Goal: Task Accomplishment & Management: Complete application form

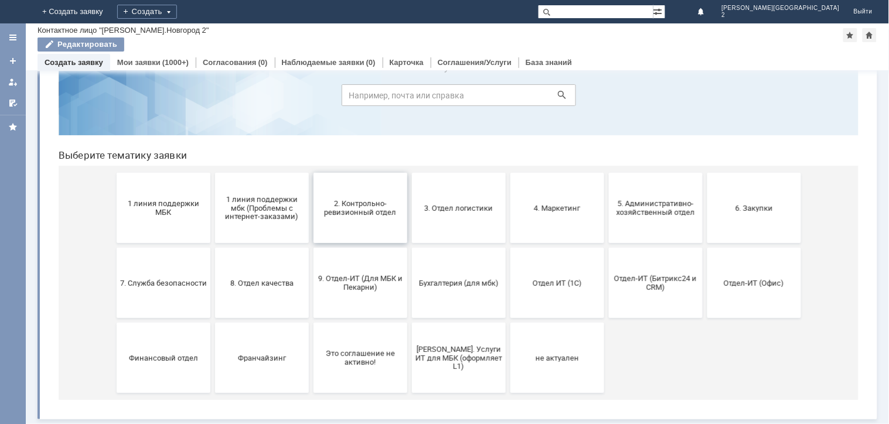
scroll to position [52, 0]
click at [645, 225] on button "5. Административно-хозяйственный отдел" at bounding box center [655, 208] width 94 height 70
click at [442, 275] on button "Бухгалтерия (для мбк)" at bounding box center [458, 283] width 94 height 70
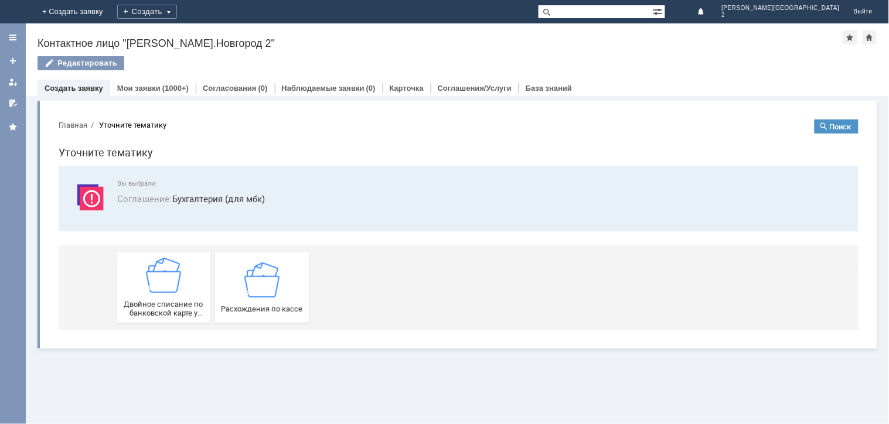
scroll to position [0, 0]
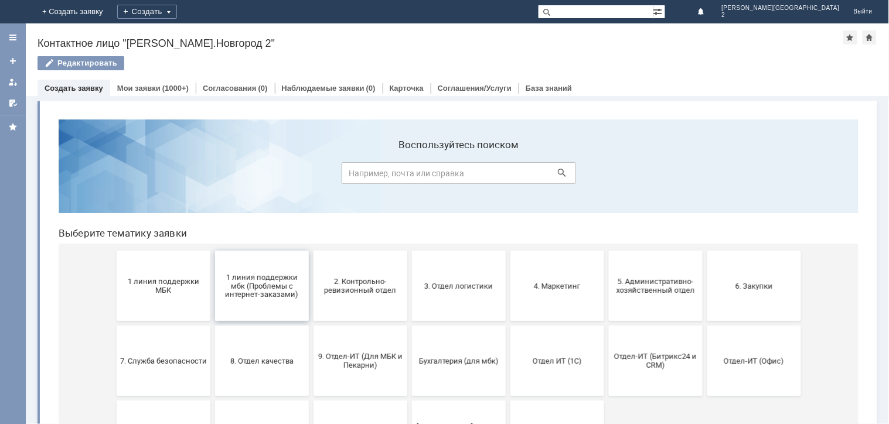
click at [261, 281] on span "1 линия поддержки мбк (Проблемы с интернет-заказами)" at bounding box center [261, 285] width 87 height 26
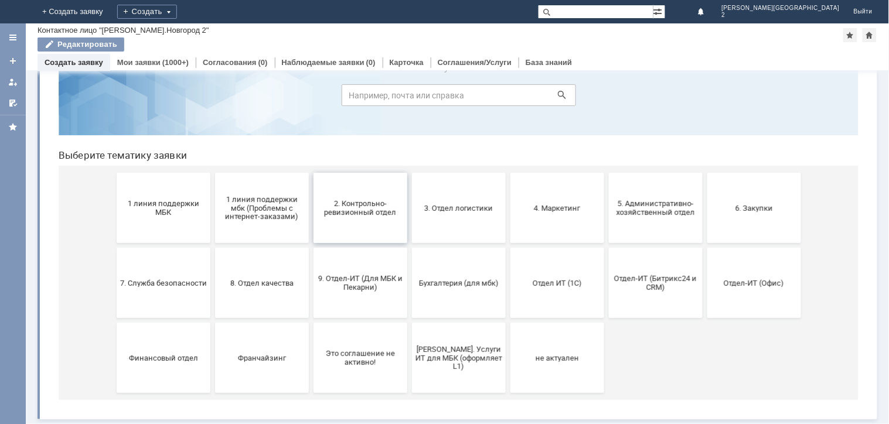
scroll to position [52, 0]
click at [371, 222] on button "2. Контрольно-ревизионный отдел" at bounding box center [360, 208] width 94 height 70
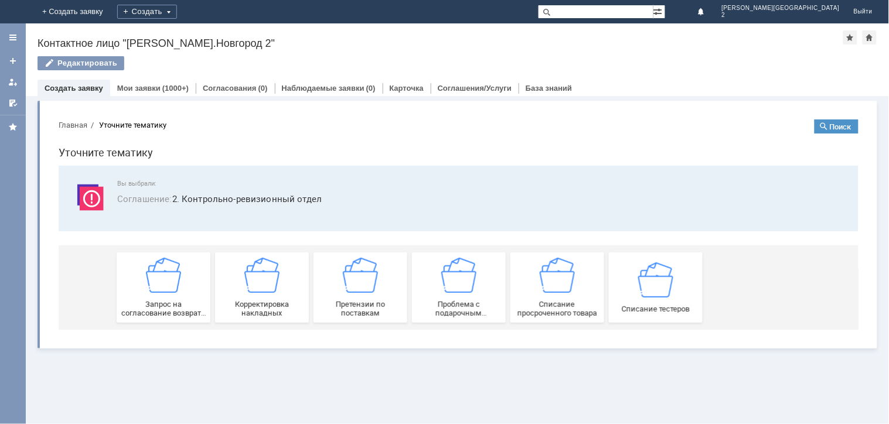
scroll to position [0, 0]
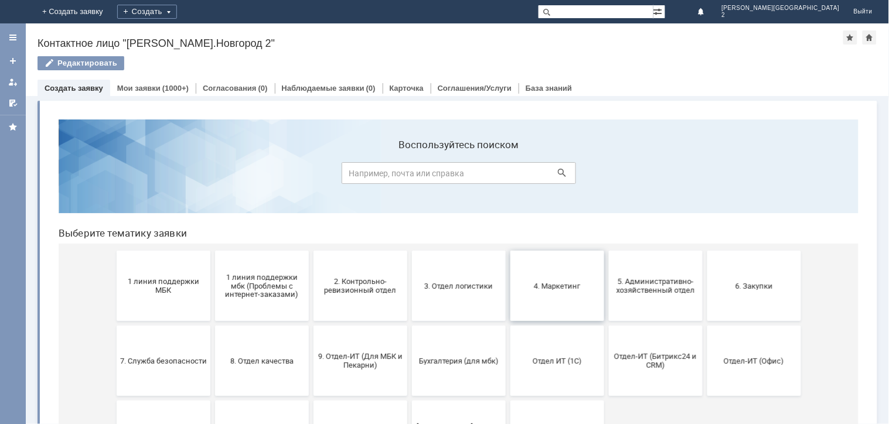
click at [566, 294] on button "4. Маркетинг" at bounding box center [557, 285] width 94 height 70
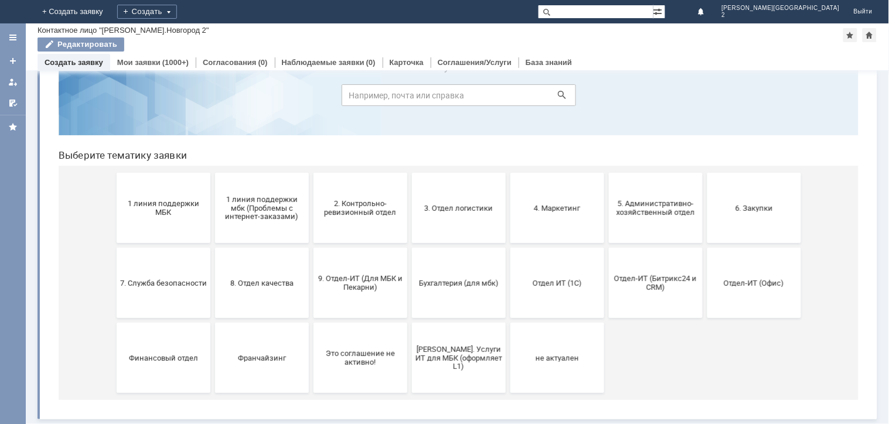
scroll to position [52, 0]
click at [270, 281] on span "8. Отдел качества" at bounding box center [261, 282] width 87 height 9
click at [465, 290] on button "Бухгалтерия (для мбк)" at bounding box center [458, 283] width 94 height 70
click at [564, 287] on span "Отдел ИТ (1С)" at bounding box center [556, 282] width 87 height 9
click at [146, 361] on span "Финансовый отдел" at bounding box center [163, 357] width 87 height 9
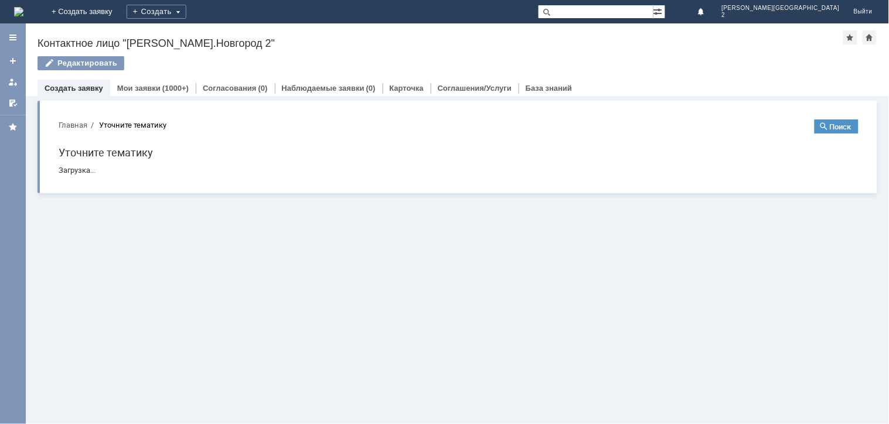
scroll to position [0, 0]
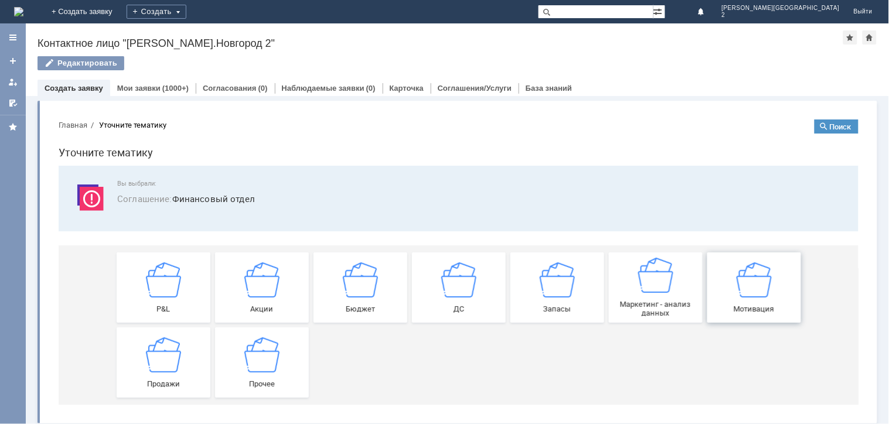
click at [753, 277] on img at bounding box center [753, 278] width 35 height 35
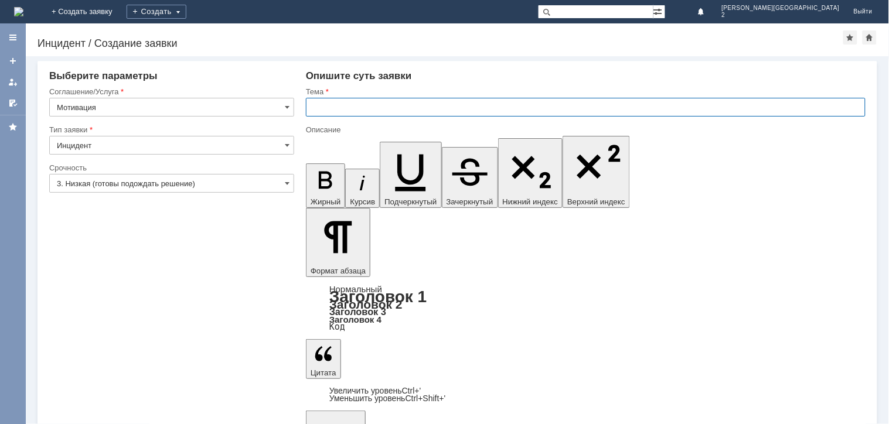
click at [319, 102] on input "text" at bounding box center [586, 107] width 560 height 19
type input "П"
click at [321, 107] on input "Нне полная" at bounding box center [586, 107] width 560 height 19
click at [372, 108] on input "Не полная" at bounding box center [586, 107] width 560 height 19
type input "Не полная выплата ЗП"
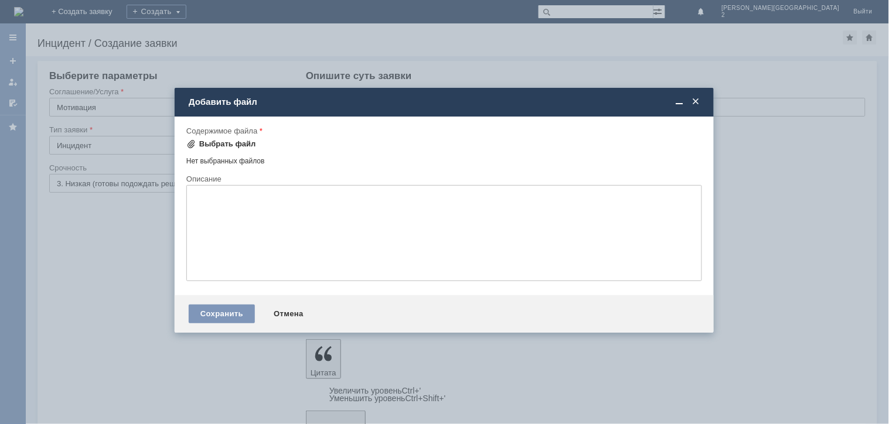
click at [213, 144] on div "Выбрать файл" at bounding box center [227, 144] width 57 height 9
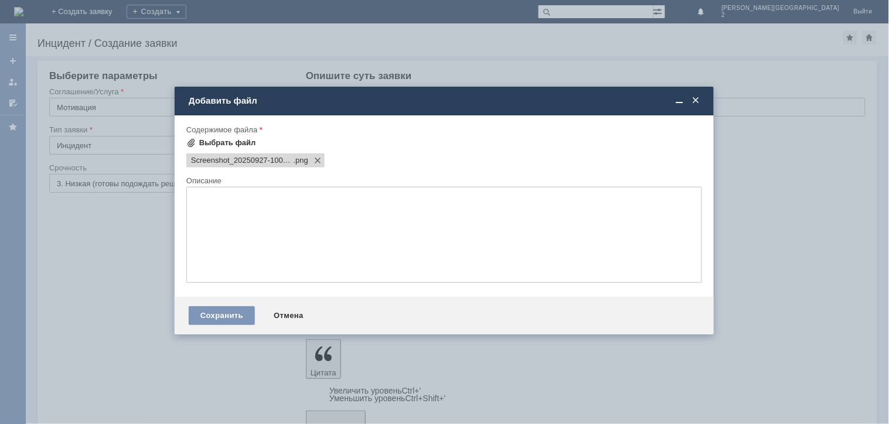
click at [225, 140] on div "Выбрать файл" at bounding box center [227, 142] width 57 height 9
click at [235, 144] on div "Выбрать файл" at bounding box center [227, 142] width 57 height 9
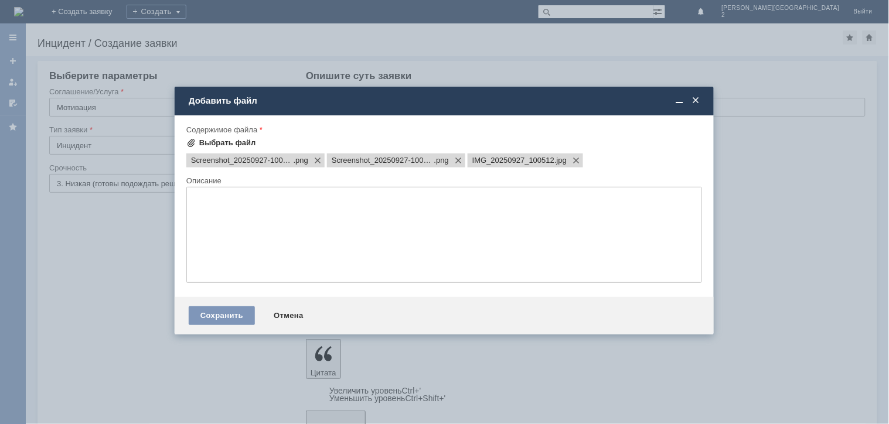
click at [237, 144] on div "Выбрать файл" at bounding box center [227, 142] width 57 height 9
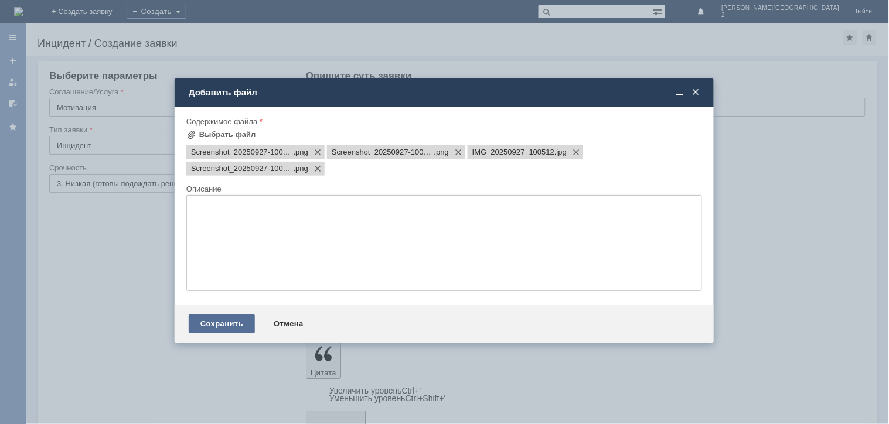
click at [219, 326] on div "Сохранить" at bounding box center [222, 324] width 66 height 19
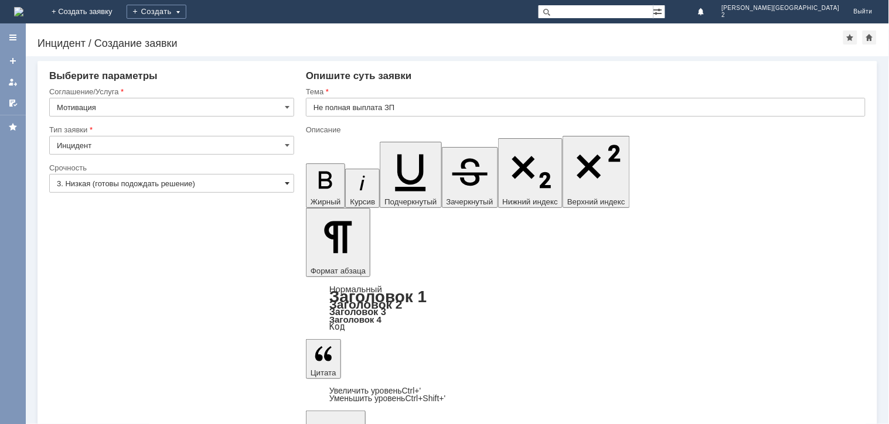
click at [285, 182] on span at bounding box center [287, 183] width 5 height 9
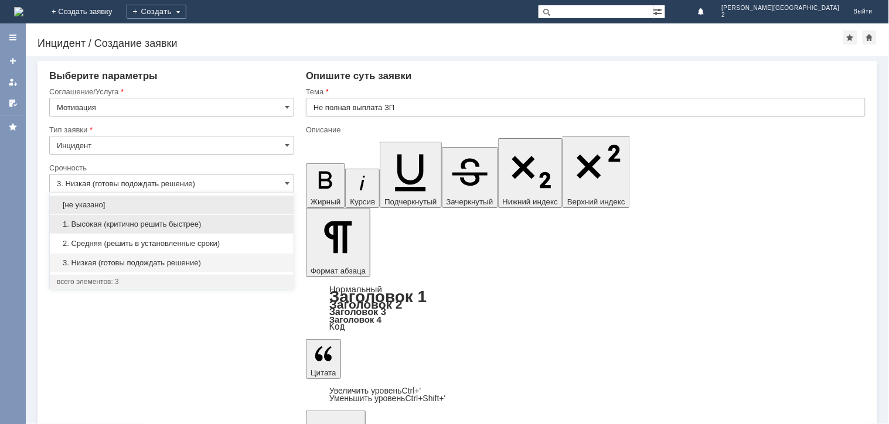
click at [100, 230] on div "1. Высокая (критично решить быстрее)" at bounding box center [172, 224] width 244 height 19
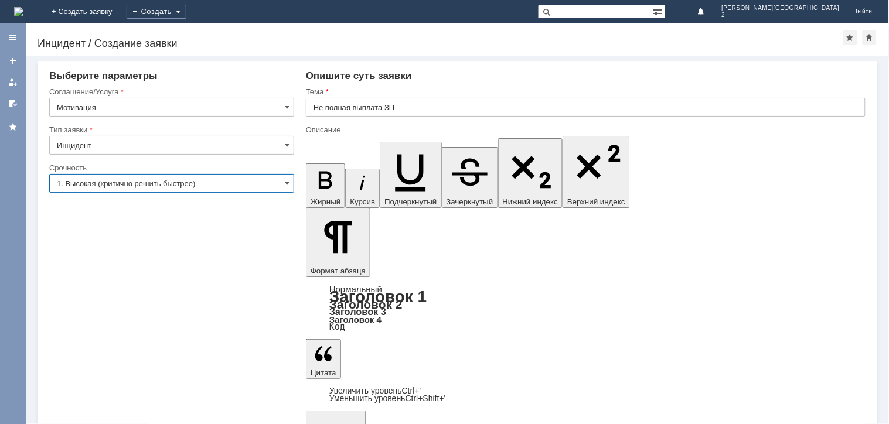
type input "1. Высокая (критично решить быстрее)"
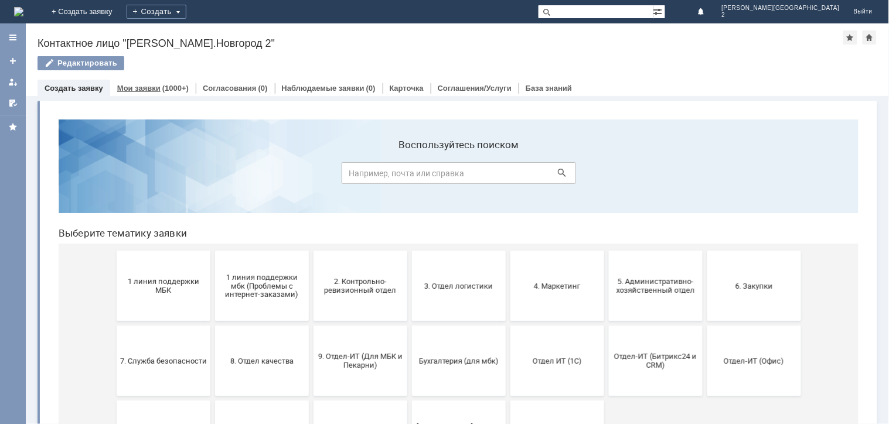
click at [147, 90] on link "Мои заявки" at bounding box center [138, 88] width 43 height 9
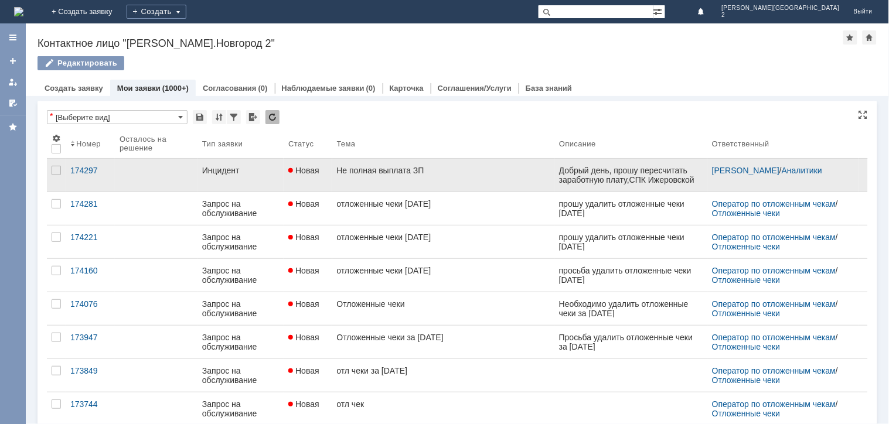
click at [271, 183] on link "Инцидент" at bounding box center [241, 175] width 86 height 33
